Goal: Find contact information: Find contact information

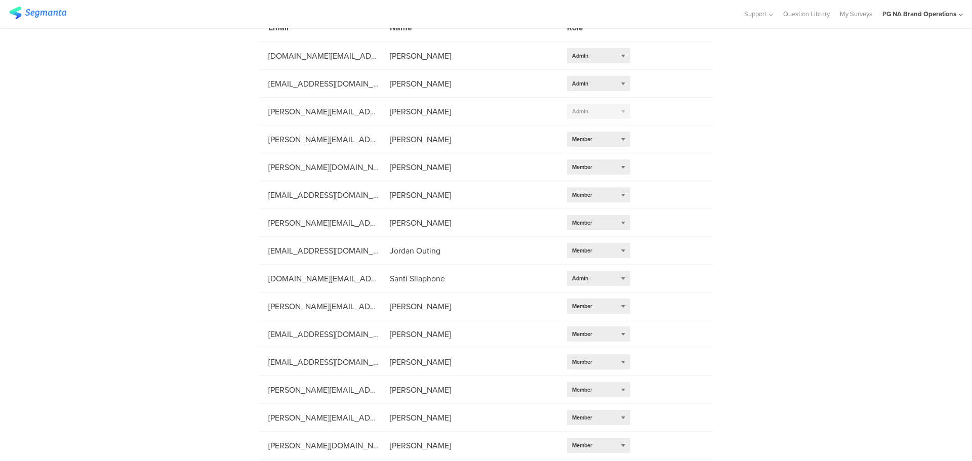
scroll to position [51, 0]
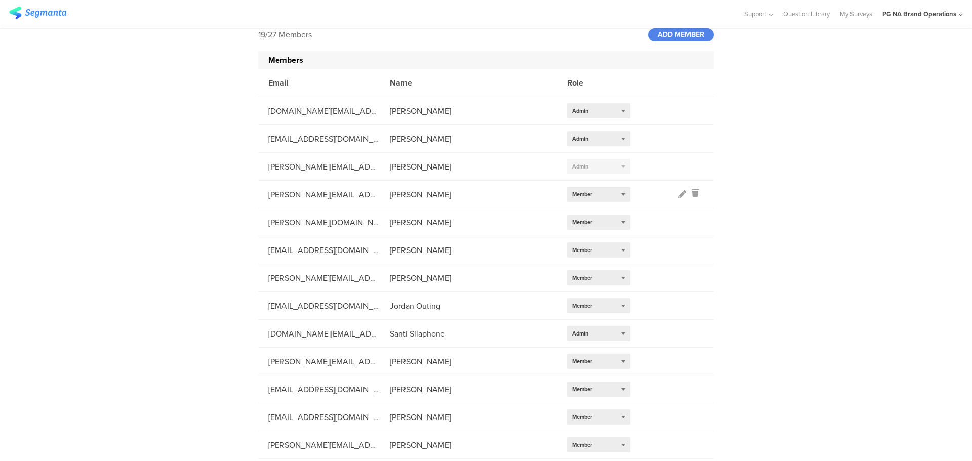
drag, startPoint x: 453, startPoint y: 196, endPoint x: 364, endPoint y: 196, distance: 89.1
click at [364, 196] on li "[PERSON_NAME][EMAIL_ADDRESS][DOMAIN_NAME] [PERSON_NAME] Select role... Member" at bounding box center [485, 195] width 455 height 28
copy li "[PERSON_NAME]"
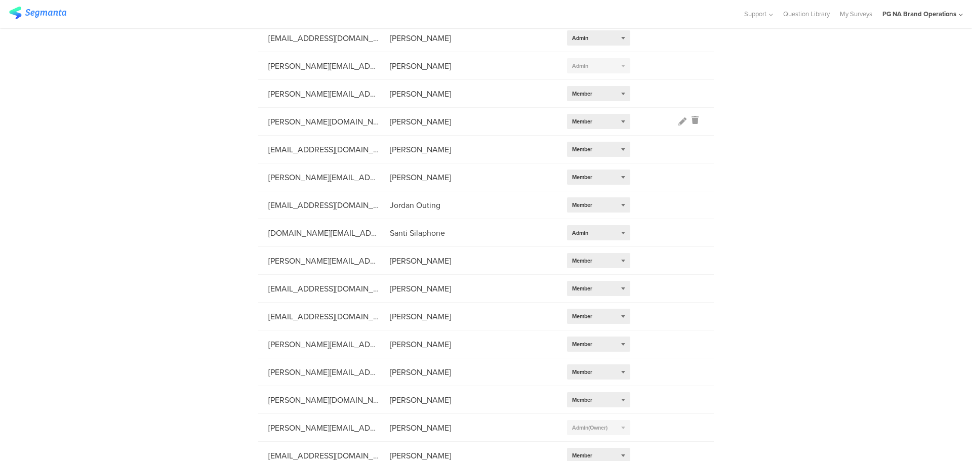
scroll to position [152, 0]
drag, startPoint x: 464, startPoint y: 175, endPoint x: 375, endPoint y: 179, distance: 88.6
click at [380, 179] on div "[PERSON_NAME]" at bounding box center [468, 177] width 177 height 12
copy div "[PERSON_NAME]"
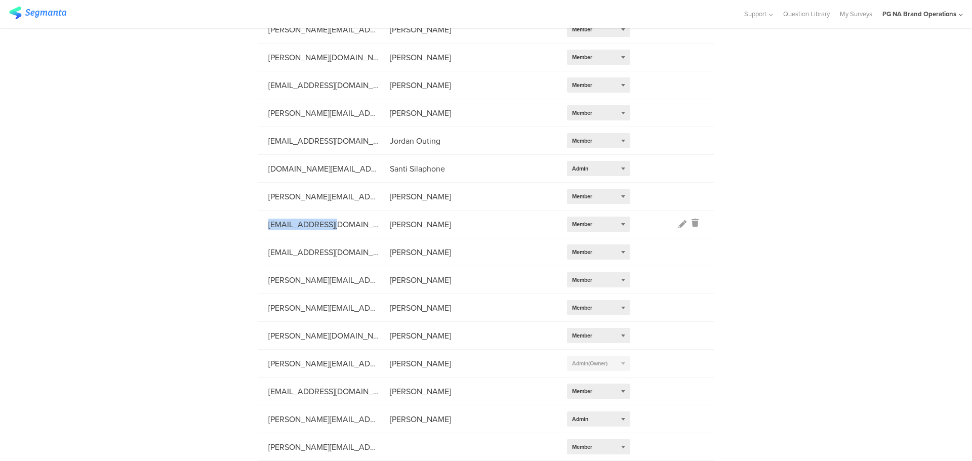
drag, startPoint x: 259, startPoint y: 226, endPoint x: 334, endPoint y: 224, distance: 75.4
click at [334, 224] on div "[EMAIL_ADDRESS][DOMAIN_NAME]" at bounding box center [318, 225] width 121 height 12
copy div "[EMAIL_ADDRESS][DOMAIN_NAME]"
click at [223, 188] on div "19/27 Members ADD MEMBER Members Email Name Role [DOMAIN_NAME][EMAIL_ADDRESS][D…" at bounding box center [486, 157] width 972 height 608
drag, startPoint x: 461, startPoint y: 277, endPoint x: 376, endPoint y: 276, distance: 85.5
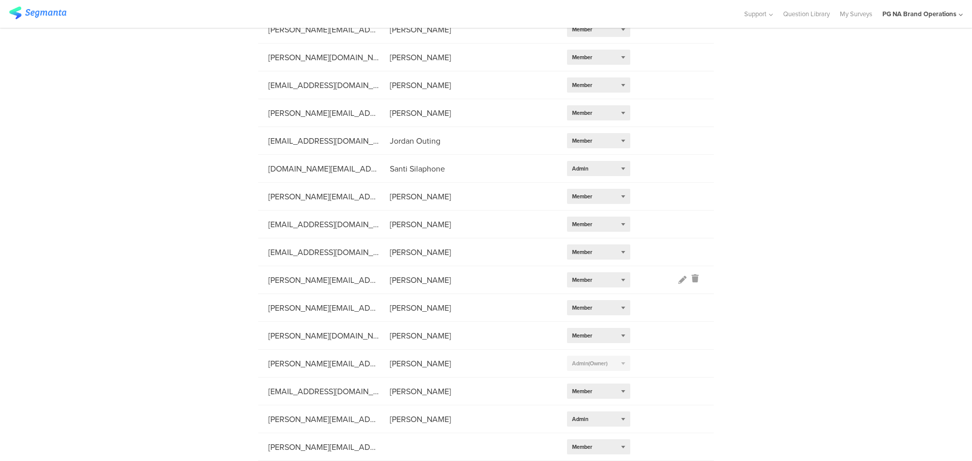
click at [375, 276] on li "[PERSON_NAME][EMAIL_ADDRESS][PERSON_NAME][DOMAIN_NAME] [PERSON_NAME] Select rol…" at bounding box center [485, 280] width 455 height 28
copy li "[PERSON_NAME]"
drag, startPoint x: 453, startPoint y: 303, endPoint x: 377, endPoint y: 315, distance: 76.8
click at [377, 315] on li "[PERSON_NAME][EMAIL_ADDRESS][DOMAIN_NAME] [PERSON_NAME] Select role... Member" at bounding box center [485, 308] width 455 height 28
copy div "[PERSON_NAME]"
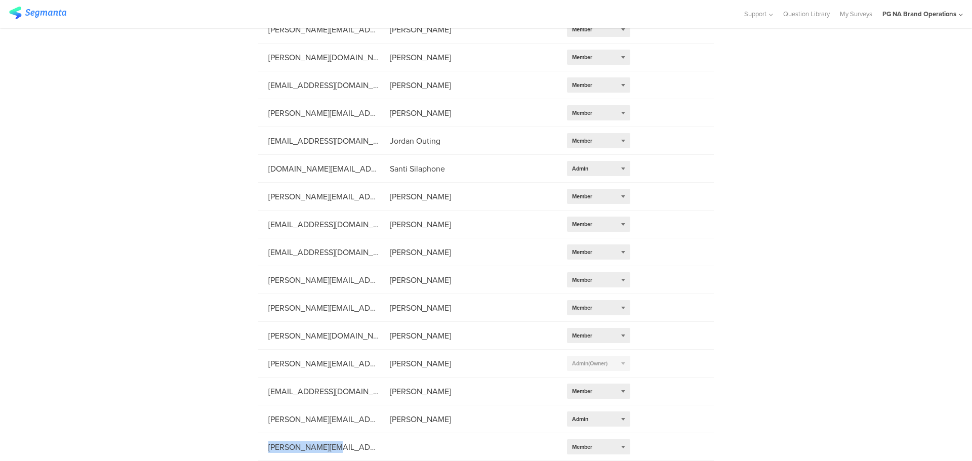
drag, startPoint x: 334, startPoint y: 447, endPoint x: 237, endPoint y: 452, distance: 97.3
click at [237, 452] on div "19/27 Members ADD MEMBER Members Email Name Role [DOMAIN_NAME][EMAIL_ADDRESS][D…" at bounding box center [486, 157] width 972 height 608
copy div "[PERSON_NAME][EMAIL_ADDRESS][DOMAIN_NAME]"
